Goal: Find specific page/section: Find specific page/section

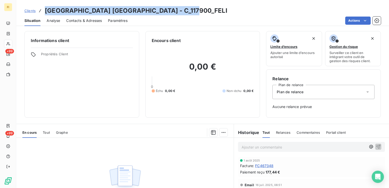
click at [31, 11] on span "Clients" at bounding box center [29, 11] width 11 height 4
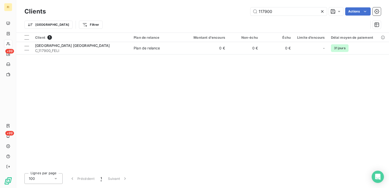
drag, startPoint x: 286, startPoint y: 13, endPoint x: 203, endPoint y: 10, distance: 83.0
click at [237, 12] on div "117900 Actions" at bounding box center [216, 11] width 329 height 8
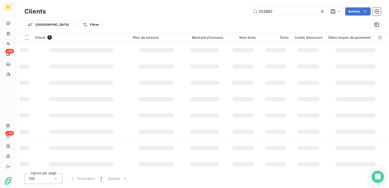
type input "103981"
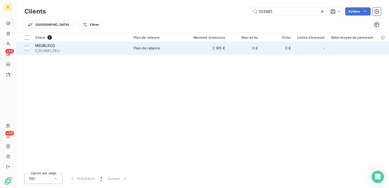
click at [230, 47] on td "0 €" at bounding box center [244, 48] width 33 height 12
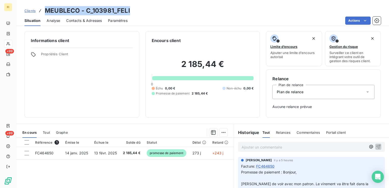
drag, startPoint x: 136, startPoint y: 11, endPoint x: 45, endPoint y: 11, distance: 90.9
click at [45, 11] on div "Clients MEUBLECO - C_103981_FELI" at bounding box center [202, 10] width 373 height 9
copy h3 "MEUBLECO - C_103981_FELI"
click at [30, 10] on span "Clients" at bounding box center [29, 11] width 11 height 4
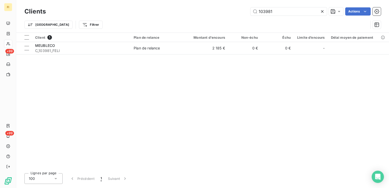
drag, startPoint x: 282, startPoint y: 12, endPoint x: 240, endPoint y: 17, distance: 42.8
click at [241, 17] on div "Clients 103981 Actions Trier Filtrer" at bounding box center [202, 19] width 356 height 26
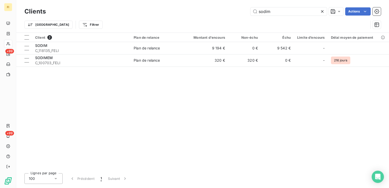
type input "sodim"
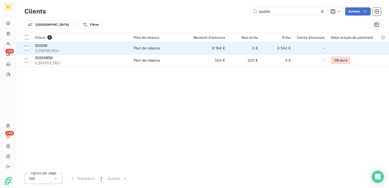
click at [182, 52] on td "Plan de relance" at bounding box center [157, 48] width 53 height 12
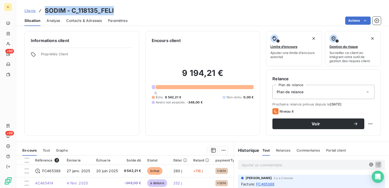
drag, startPoint x: 117, startPoint y: 11, endPoint x: 45, endPoint y: 11, distance: 71.8
click at [45, 11] on div "Clients SODIM - C_118135_FELI" at bounding box center [202, 10] width 373 height 9
copy h3 "SODIM - C_118135_FELI"
drag, startPoint x: 32, startPoint y: 8, endPoint x: 36, endPoint y: 10, distance: 4.5
click at [32, 8] on link "Clients" at bounding box center [29, 10] width 11 height 5
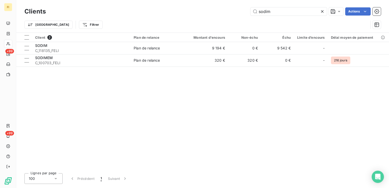
drag, startPoint x: 275, startPoint y: 13, endPoint x: 214, endPoint y: 10, distance: 61.6
click at [229, 10] on div "sodim Actions" at bounding box center [216, 11] width 329 height 8
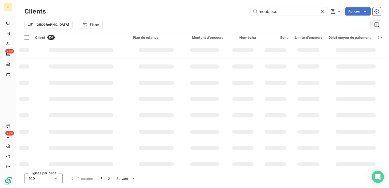
type input "meubleco"
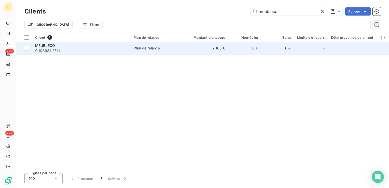
click at [221, 47] on td "2 185 €" at bounding box center [206, 48] width 44 height 12
